Goal: Find specific page/section: Find specific page/section

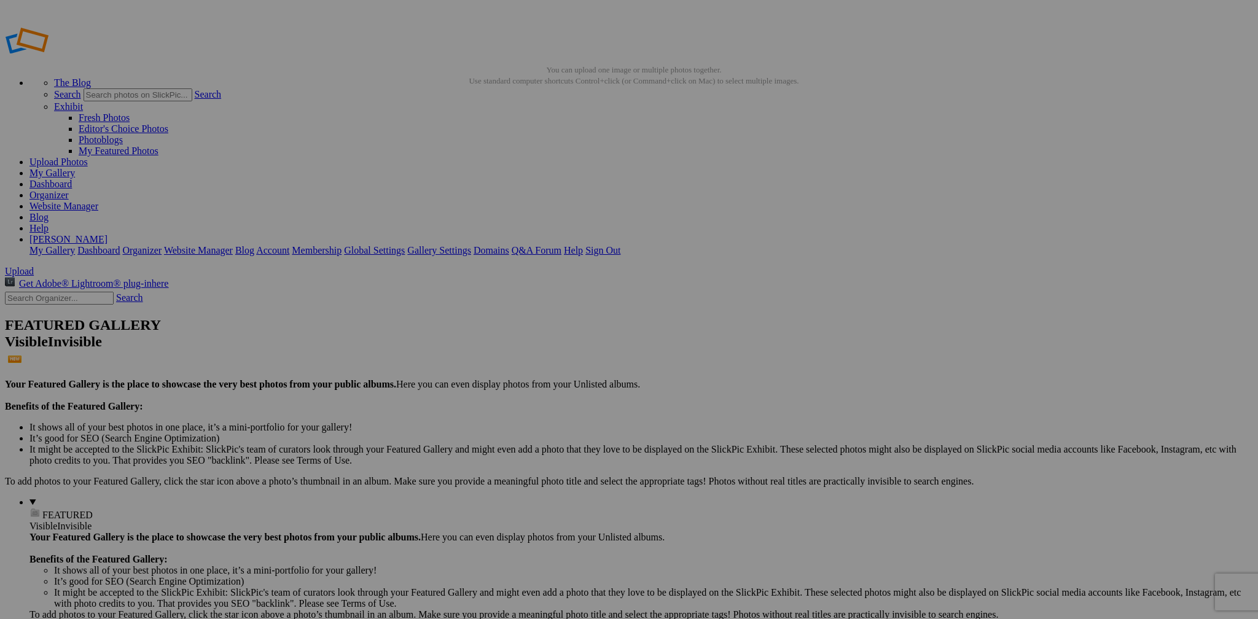
scroll to position [1, 0]
click at [74, 292] on input "text" at bounding box center [59, 298] width 109 height 13
type input "wwpw"
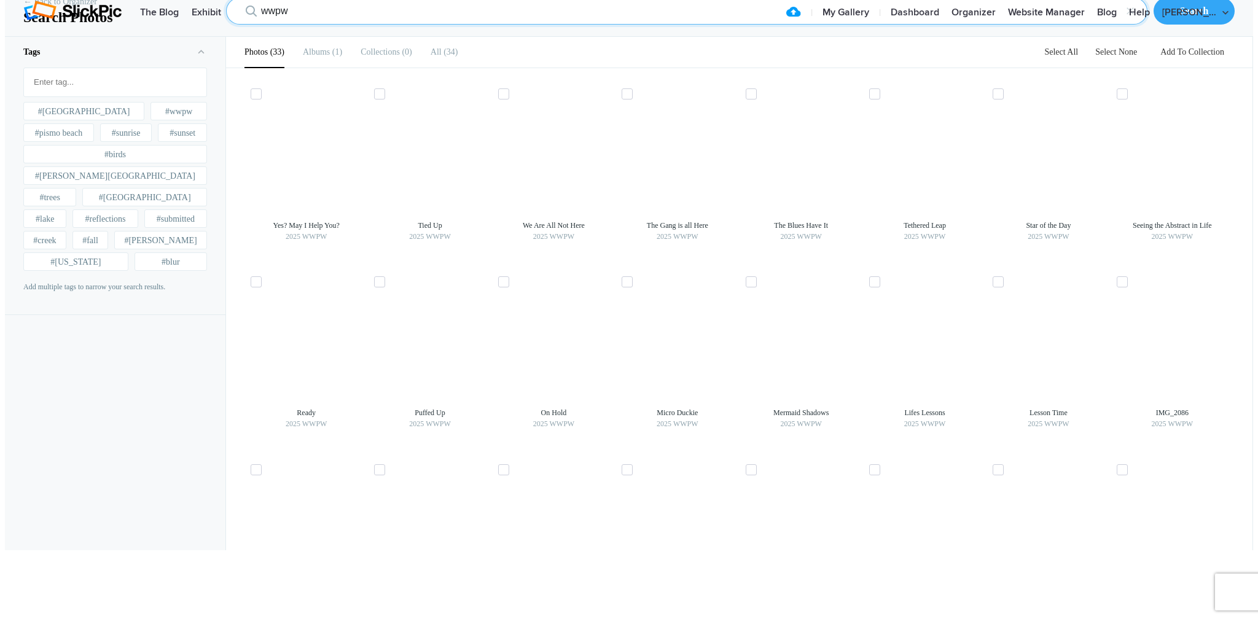
click at [297, 25] on input "wwpw" at bounding box center [686, 11] width 921 height 27
drag, startPoint x: 296, startPoint y: 79, endPoint x: 199, endPoint y: 75, distance: 97.1
click at [200, 37] on div "← Back to Organizer Search Photos wwpw × Search" at bounding box center [629, 11] width 1248 height 52
type input "kelby"
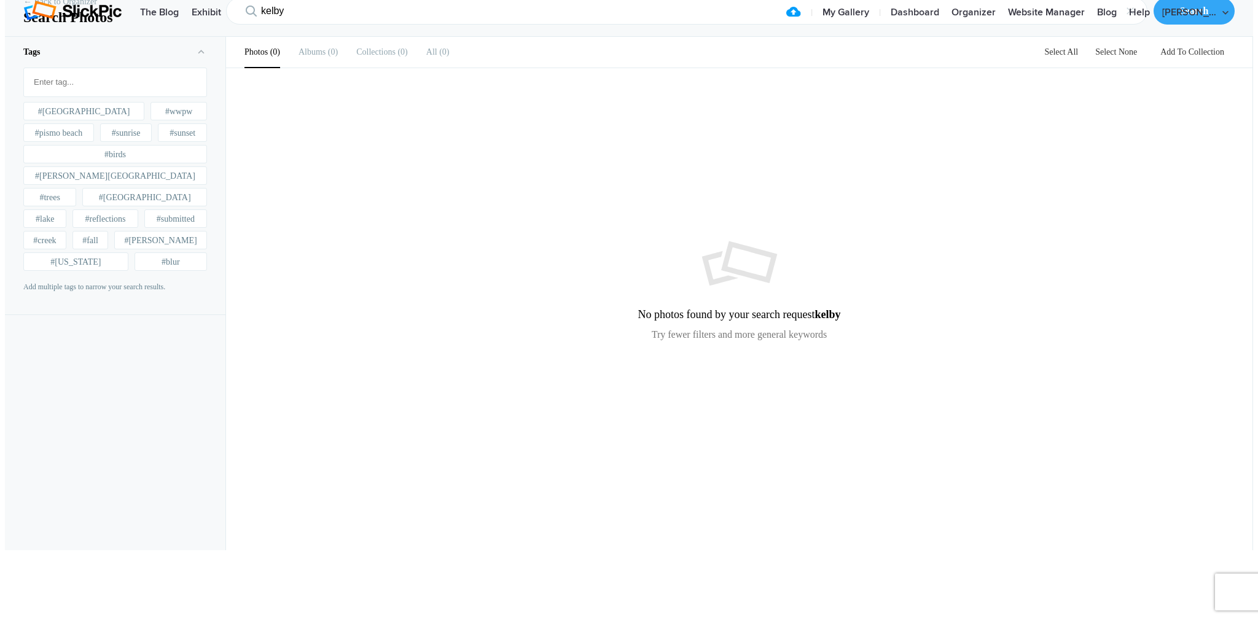
click at [76, 20] on img at bounding box center [72, 11] width 98 height 20
